Goal: Task Accomplishment & Management: Manage account settings

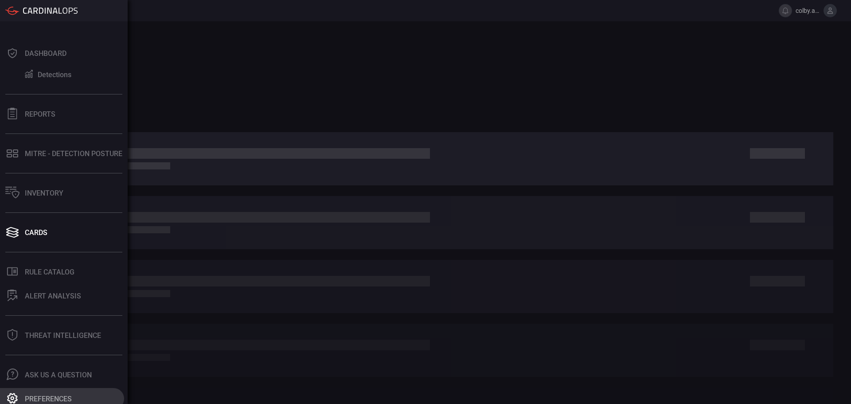
click at [18, 396] on icon at bounding box center [13, 398] width 12 height 12
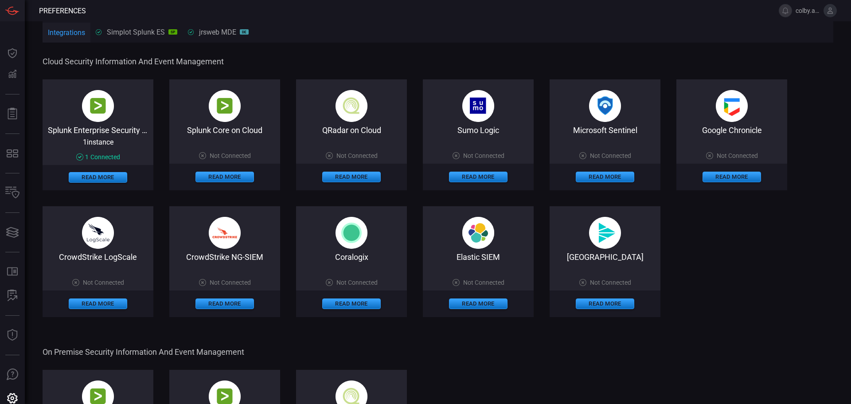
click at [832, 10] on icon at bounding box center [830, 11] width 8 height 8
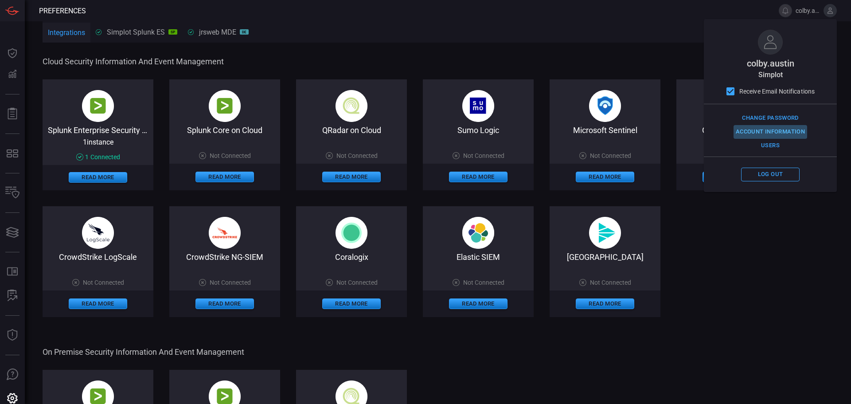
click at [775, 131] on button "Account Information" at bounding box center [771, 132] width 74 height 14
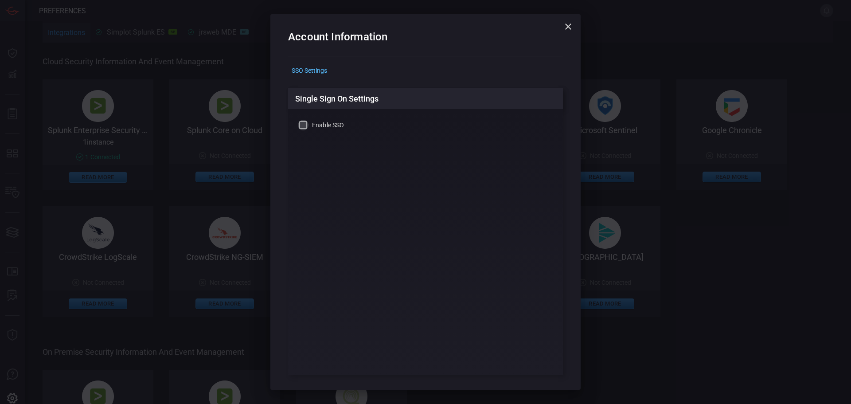
click at [300, 125] on input "Enable SSO" at bounding box center [303, 125] width 11 height 11
checkbox input "true"
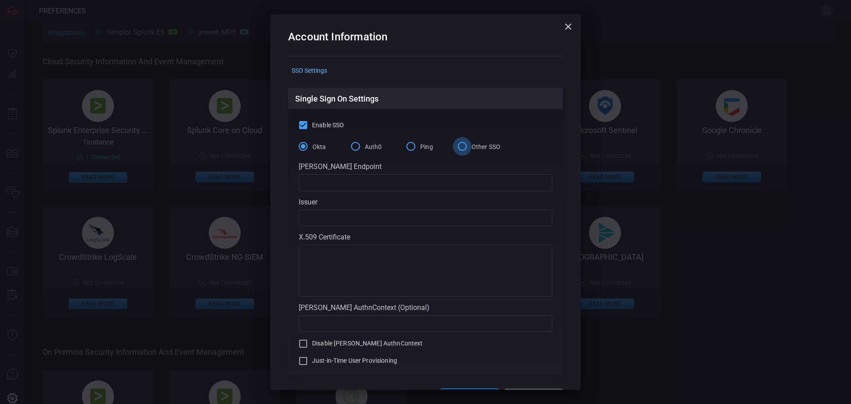
click at [458, 148] on input "Other SSO" at bounding box center [462, 146] width 19 height 19
click at [565, 25] on icon "button" at bounding box center [568, 26] width 6 height 6
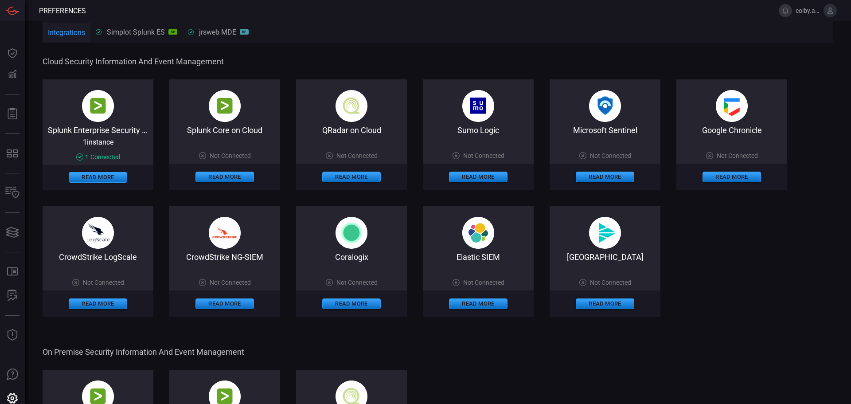
click at [830, 9] on icon at bounding box center [830, 11] width 8 height 8
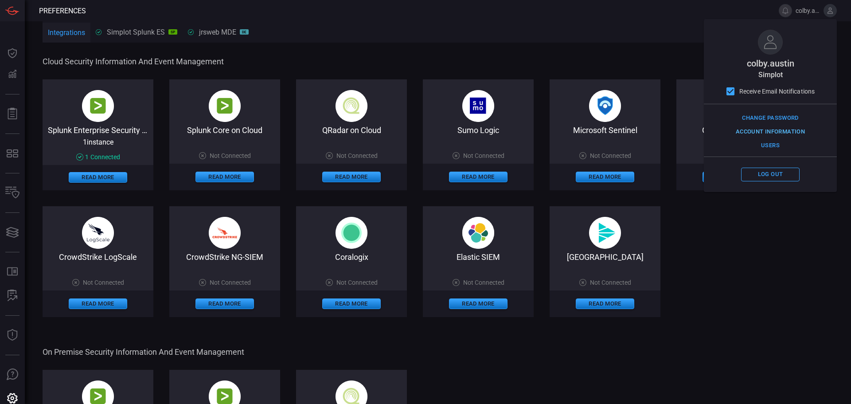
click at [773, 132] on button "Account Information" at bounding box center [771, 132] width 74 height 14
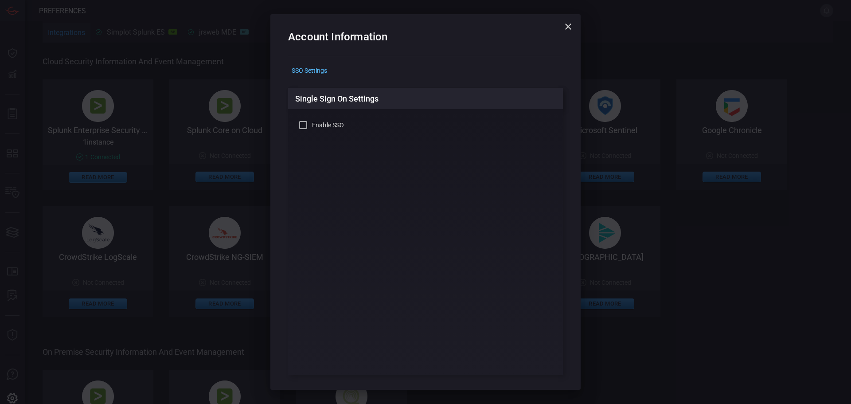
click at [301, 69] on div "SSO Settings" at bounding box center [425, 70] width 275 height 14
click at [565, 29] on icon "button" at bounding box center [568, 26] width 6 height 6
